Goal: Navigation & Orientation: Find specific page/section

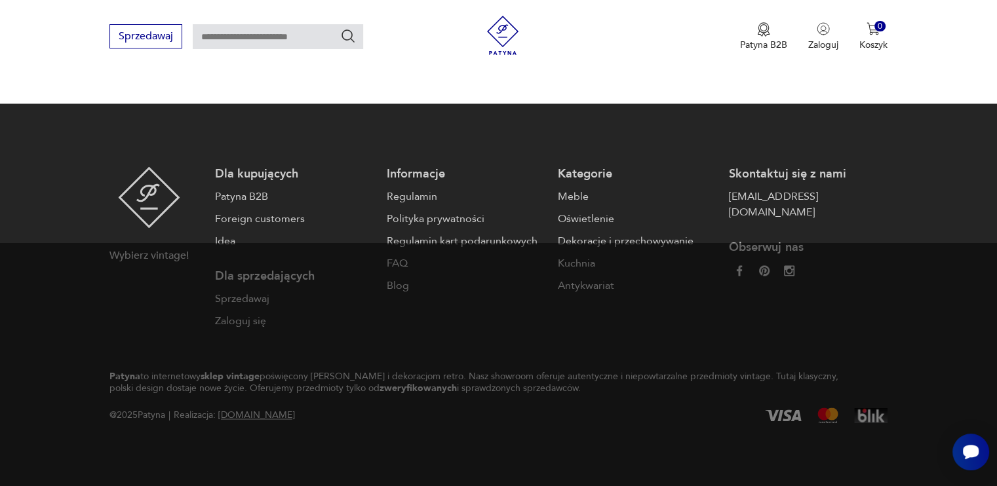
scroll to position [2550, 0]
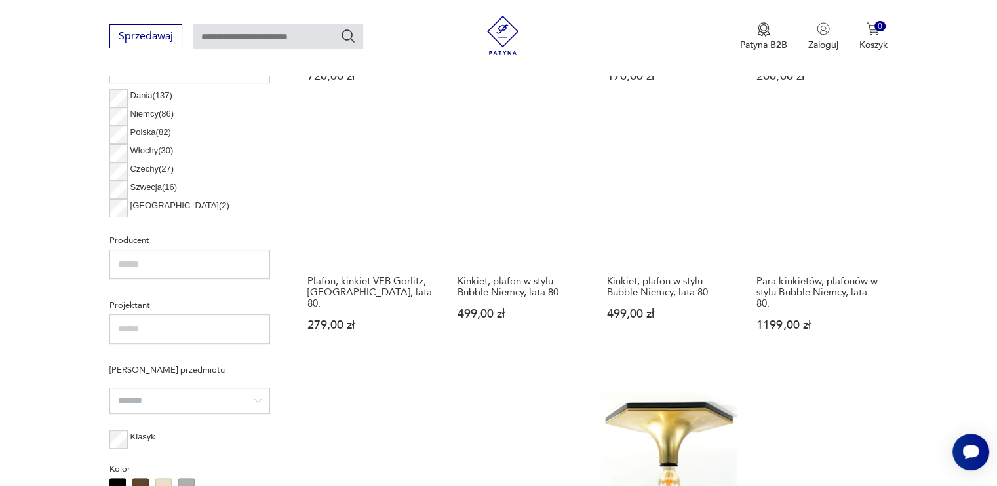
scroll to position [688, 0]
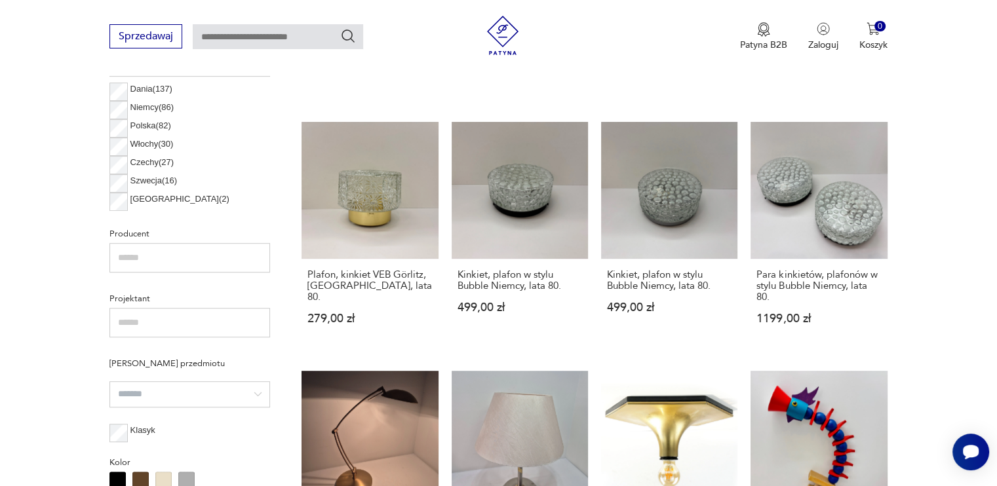
scroll to position [681, 0]
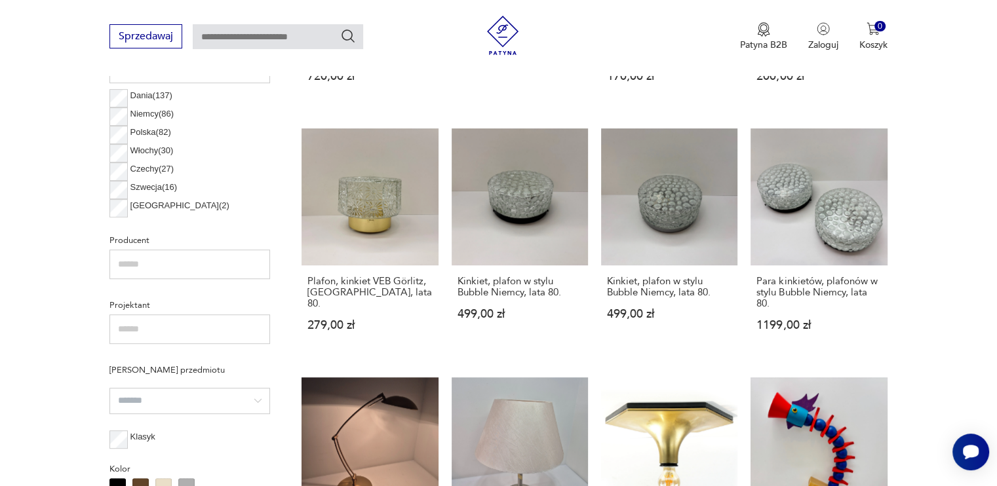
click at [0, 0] on input "text" at bounding box center [0, 0] width 0 height 0
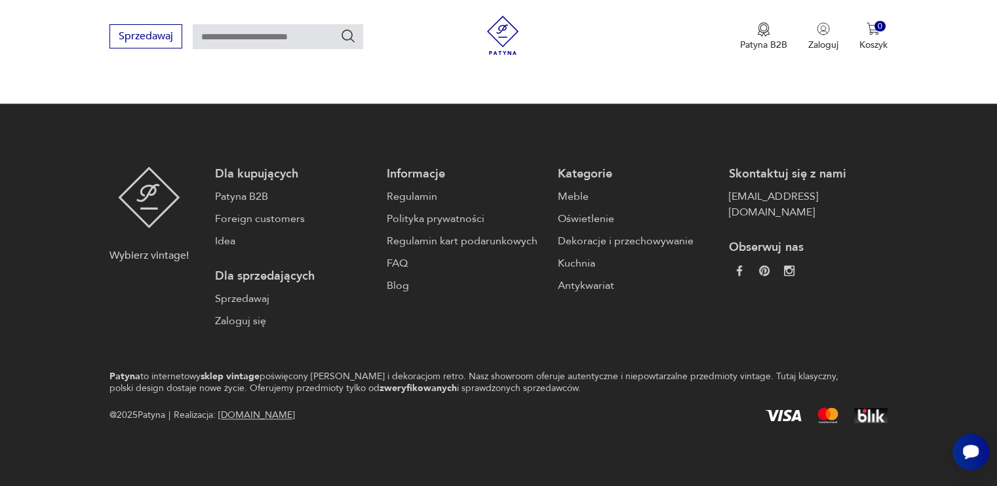
scroll to position [375, 0]
